Goal: Check status: Check status

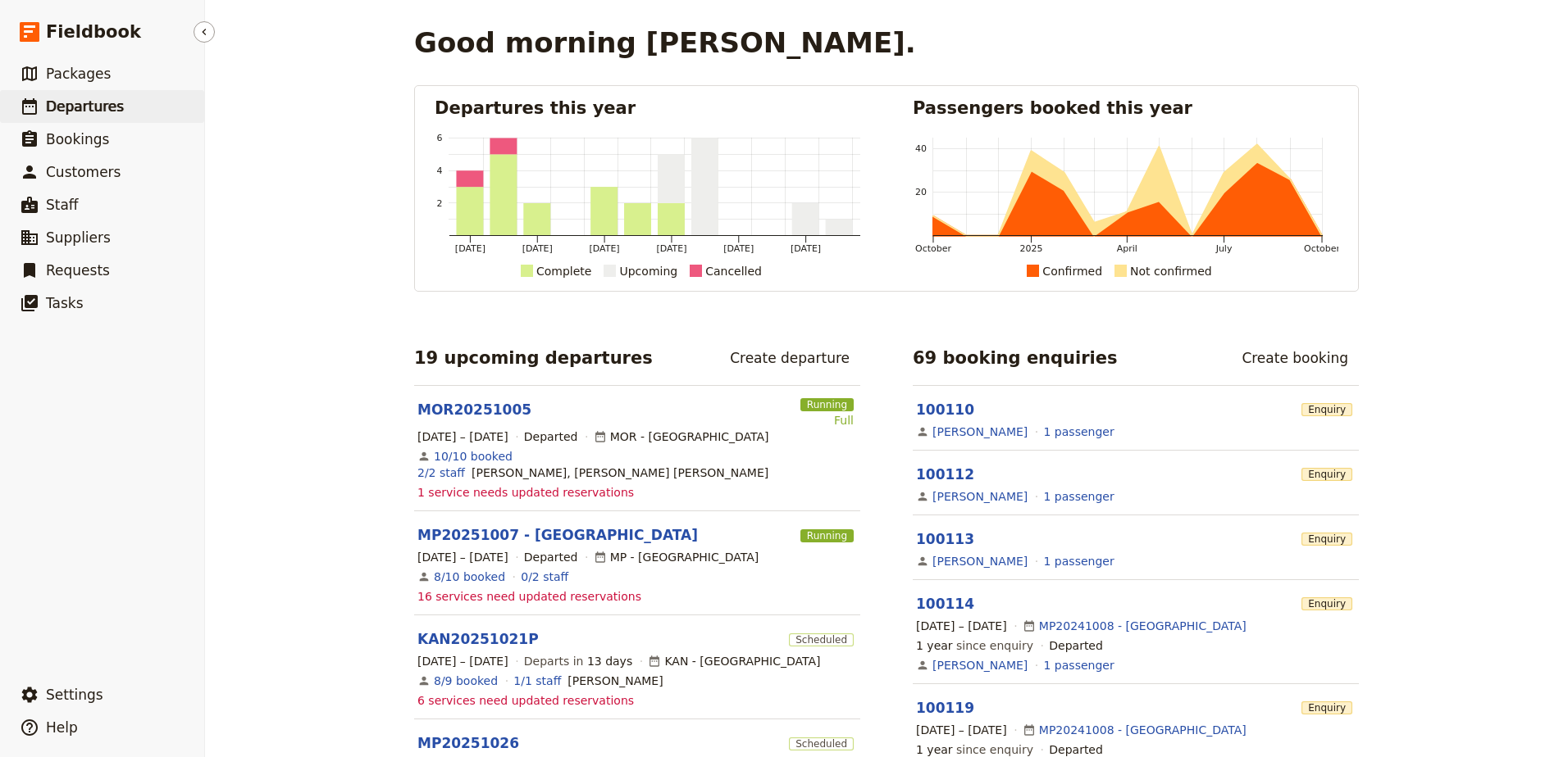
click at [65, 116] on span "Departures" at bounding box center [85, 106] width 78 height 19
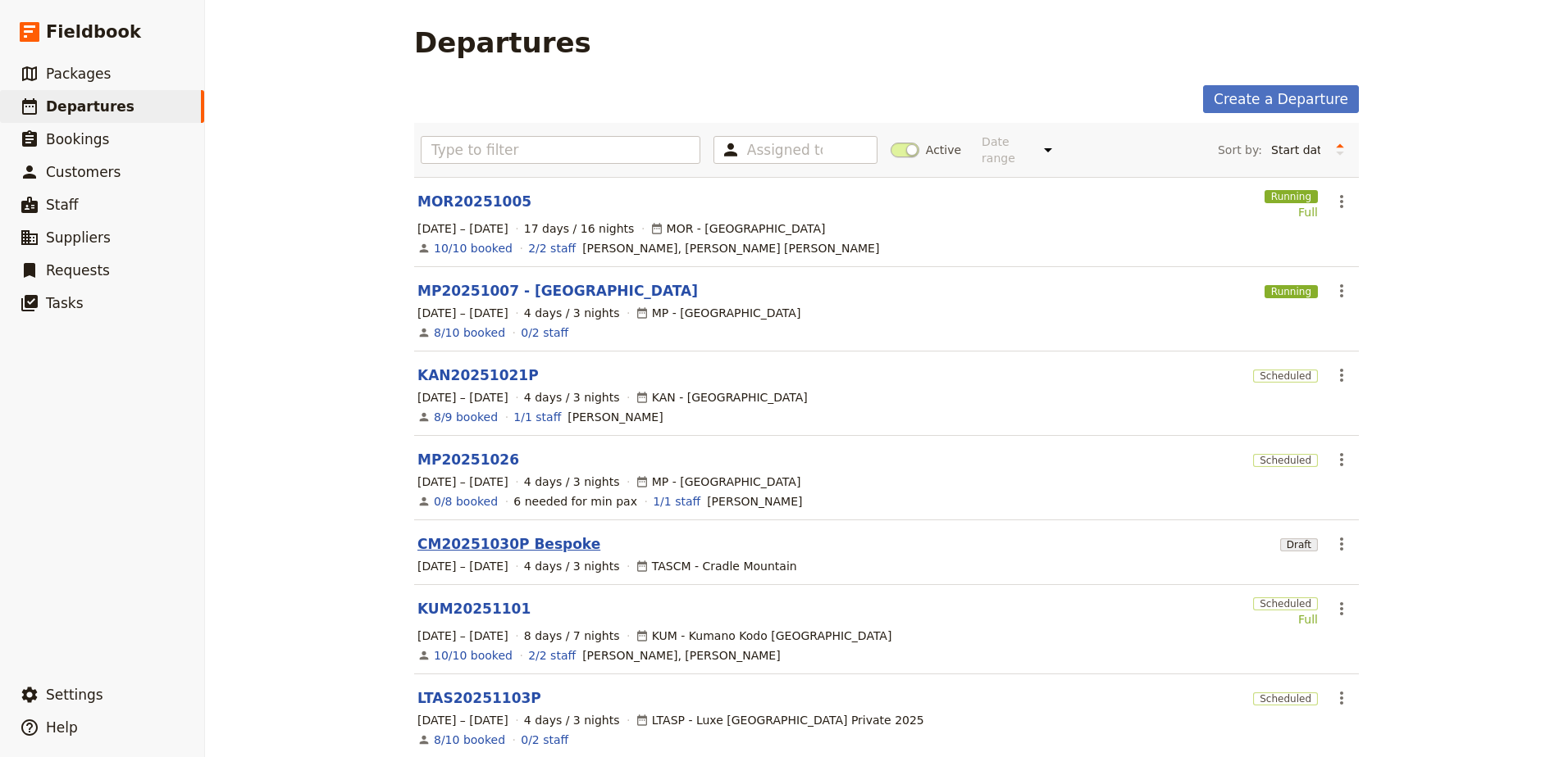
click at [453, 534] on link "CM20251030P Bespoke" at bounding box center [509, 544] width 183 height 19
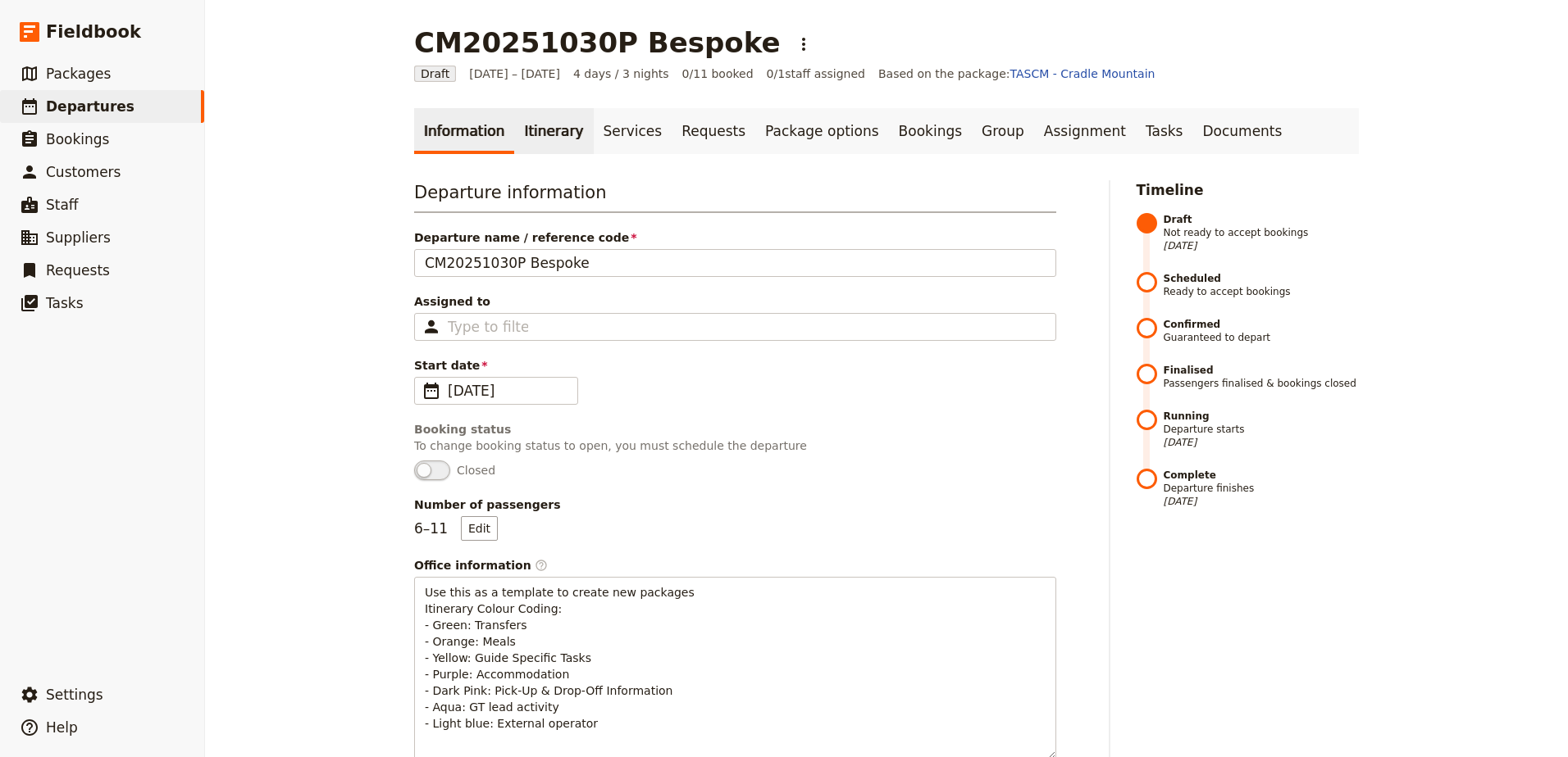
click at [547, 119] on link "Itinerary" at bounding box center [553, 131] width 79 height 46
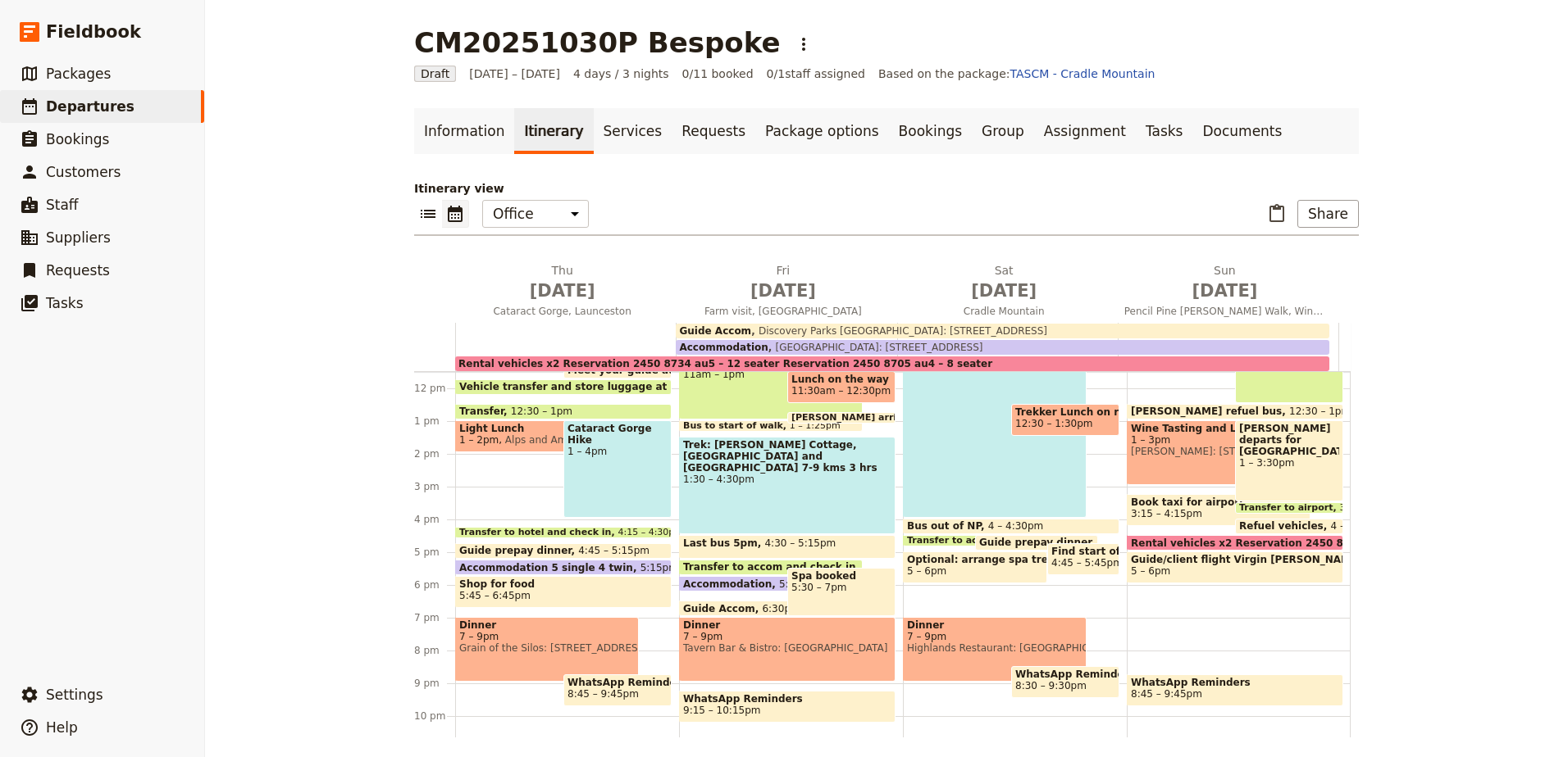
scroll to position [394, 0]
